Goal: Check status: Check status

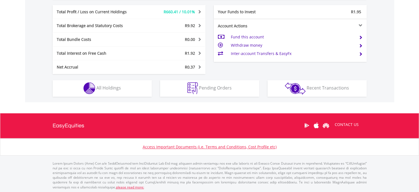
scroll to position [296, 0]
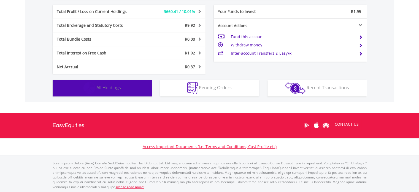
click at [124, 90] on button "Holdings All Holdings" at bounding box center [102, 88] width 99 height 17
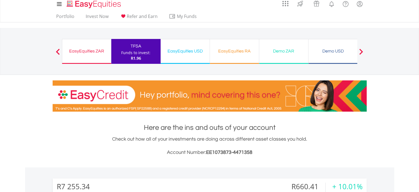
scroll to position [0, 0]
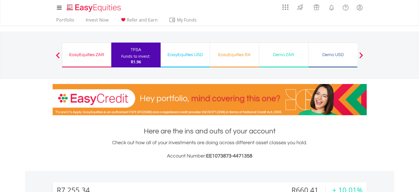
click at [80, 53] on div "EasyEquities ZAR" at bounding box center [87, 55] width 42 height 8
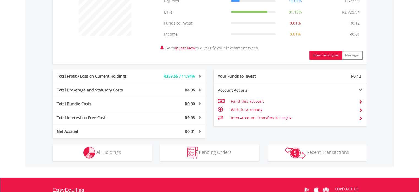
scroll to position [220, 0]
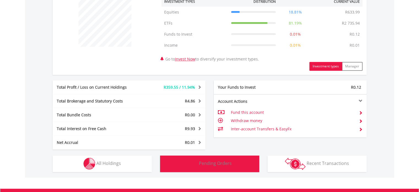
click at [203, 164] on span "Pending Orders" at bounding box center [215, 163] width 33 height 6
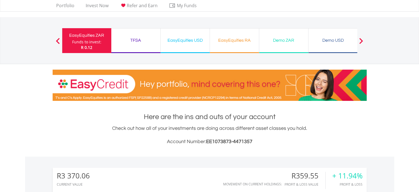
scroll to position [0, 0]
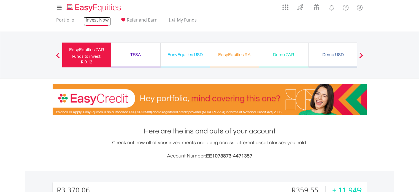
click at [98, 23] on link "Invest Now" at bounding box center [96, 21] width 27 height 9
